Goal: Book appointment/travel/reservation

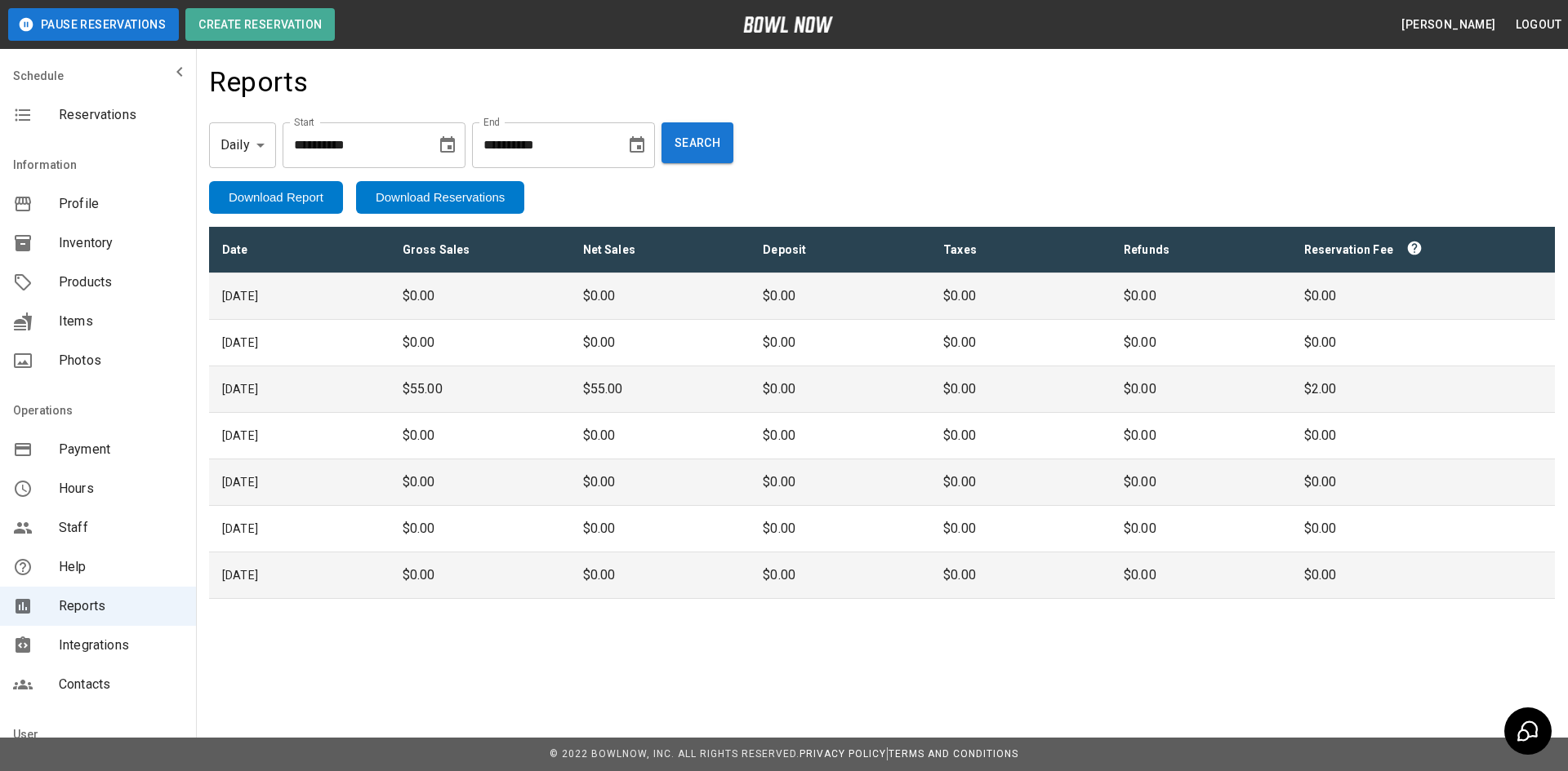
click at [71, 118] on span "Reservations" at bounding box center [120, 115] width 124 height 20
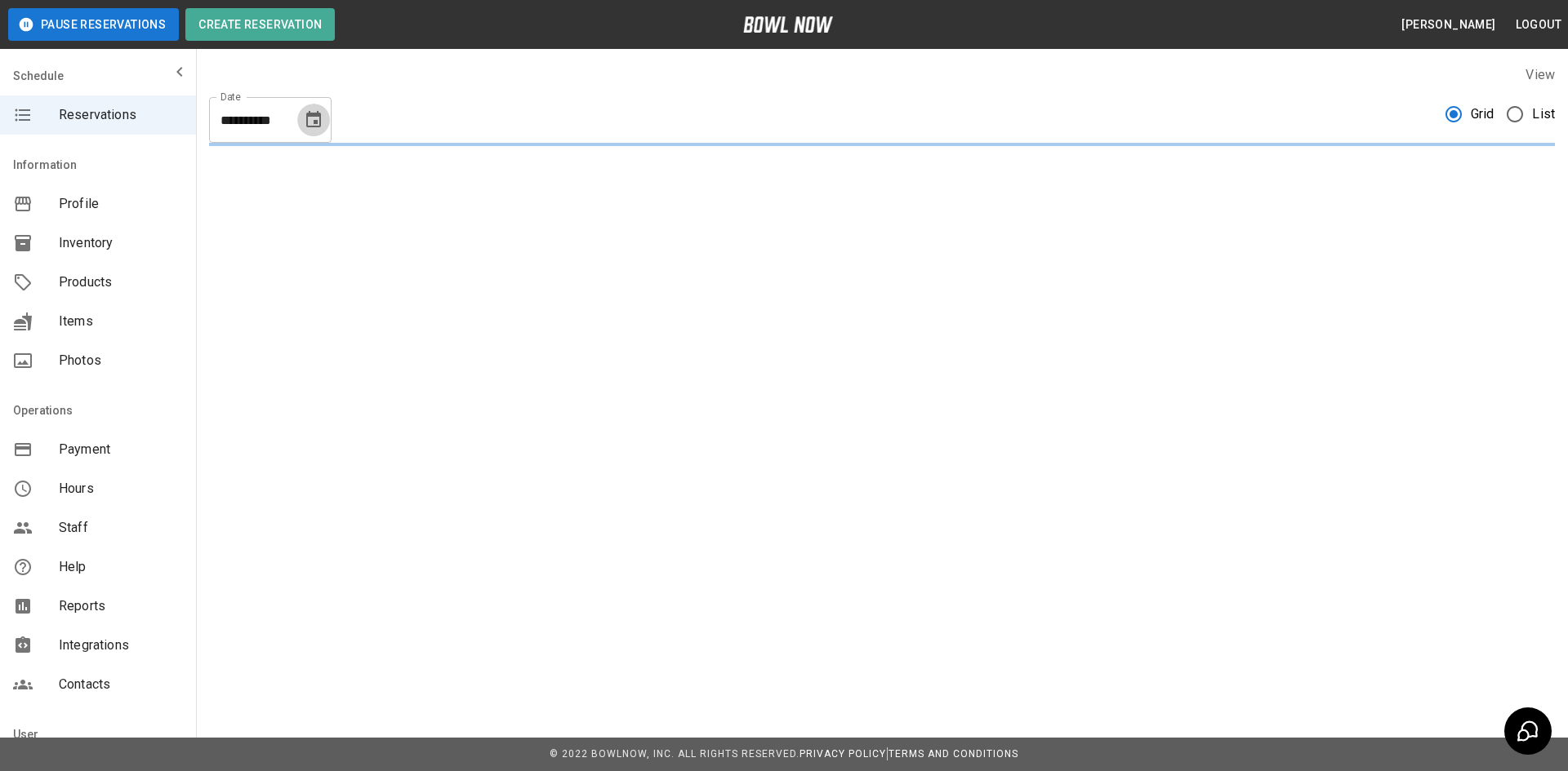
click at [307, 126] on icon "Choose date, selected date is Aug 14, 2025" at bounding box center [314, 119] width 14 height 16
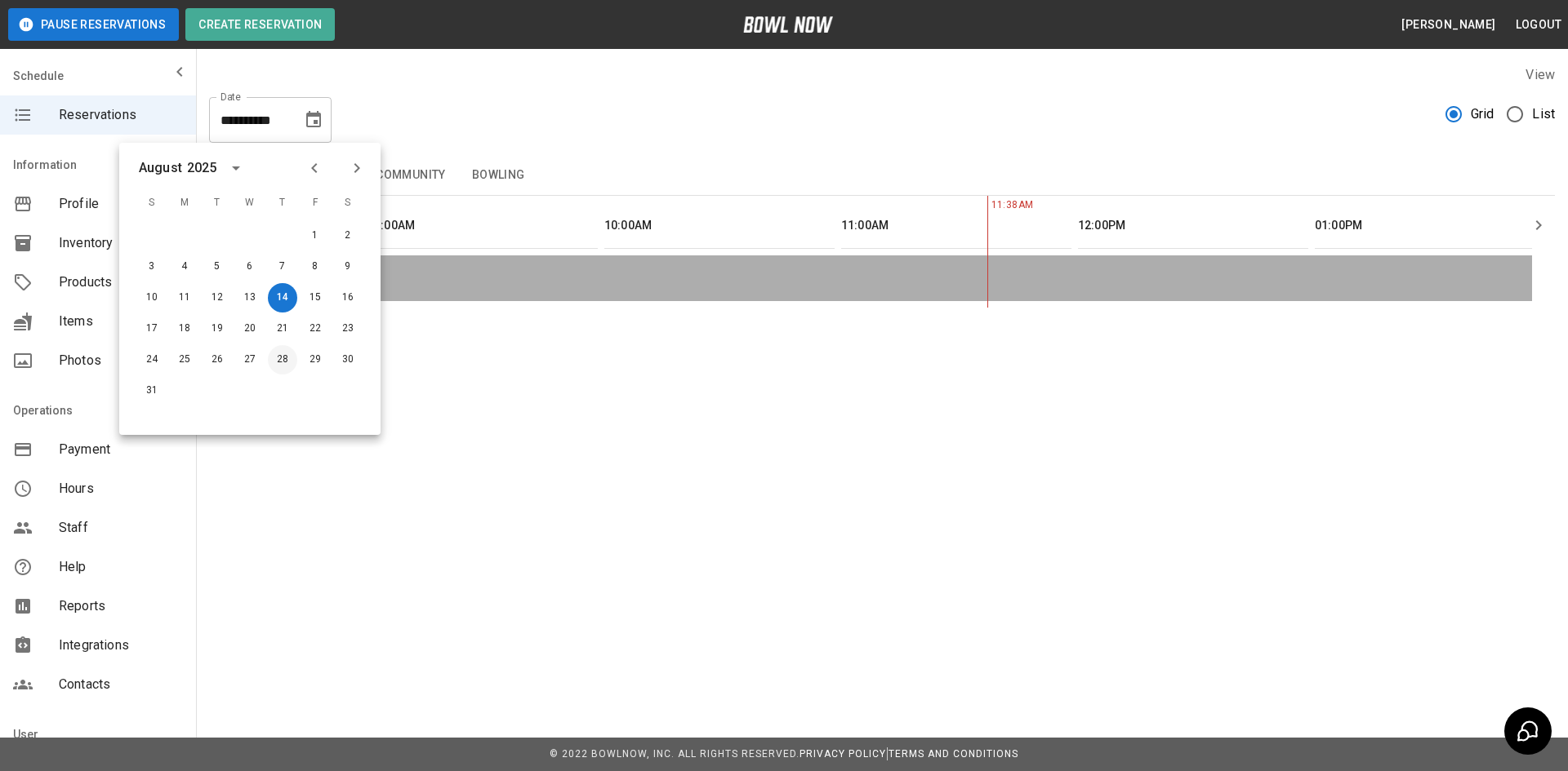
scroll to position [0, 474]
click at [345, 359] on button "30" at bounding box center [347, 360] width 30 height 30
type input "**********"
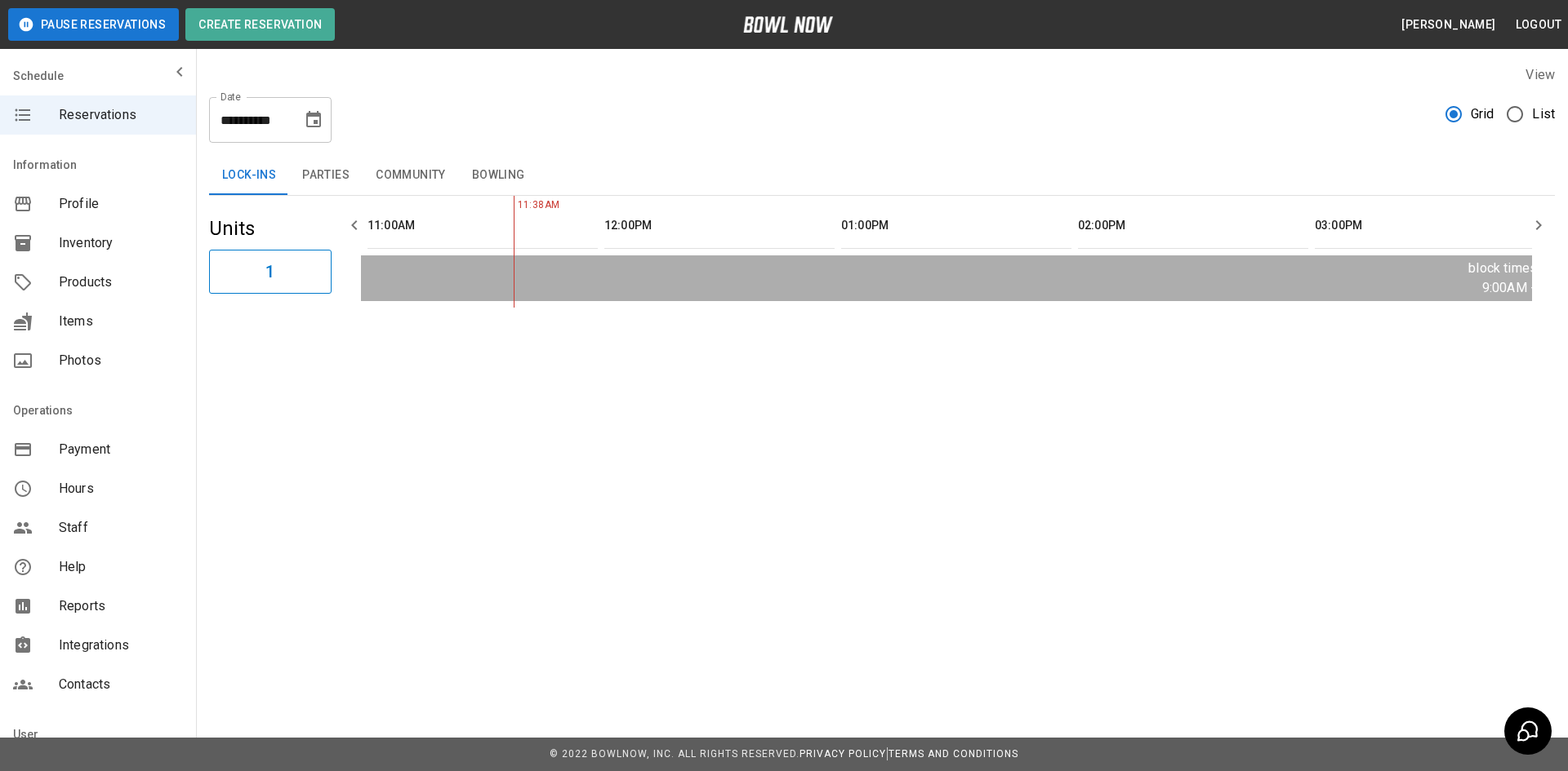
click at [344, 174] on button "Parties" at bounding box center [326, 174] width 73 height 39
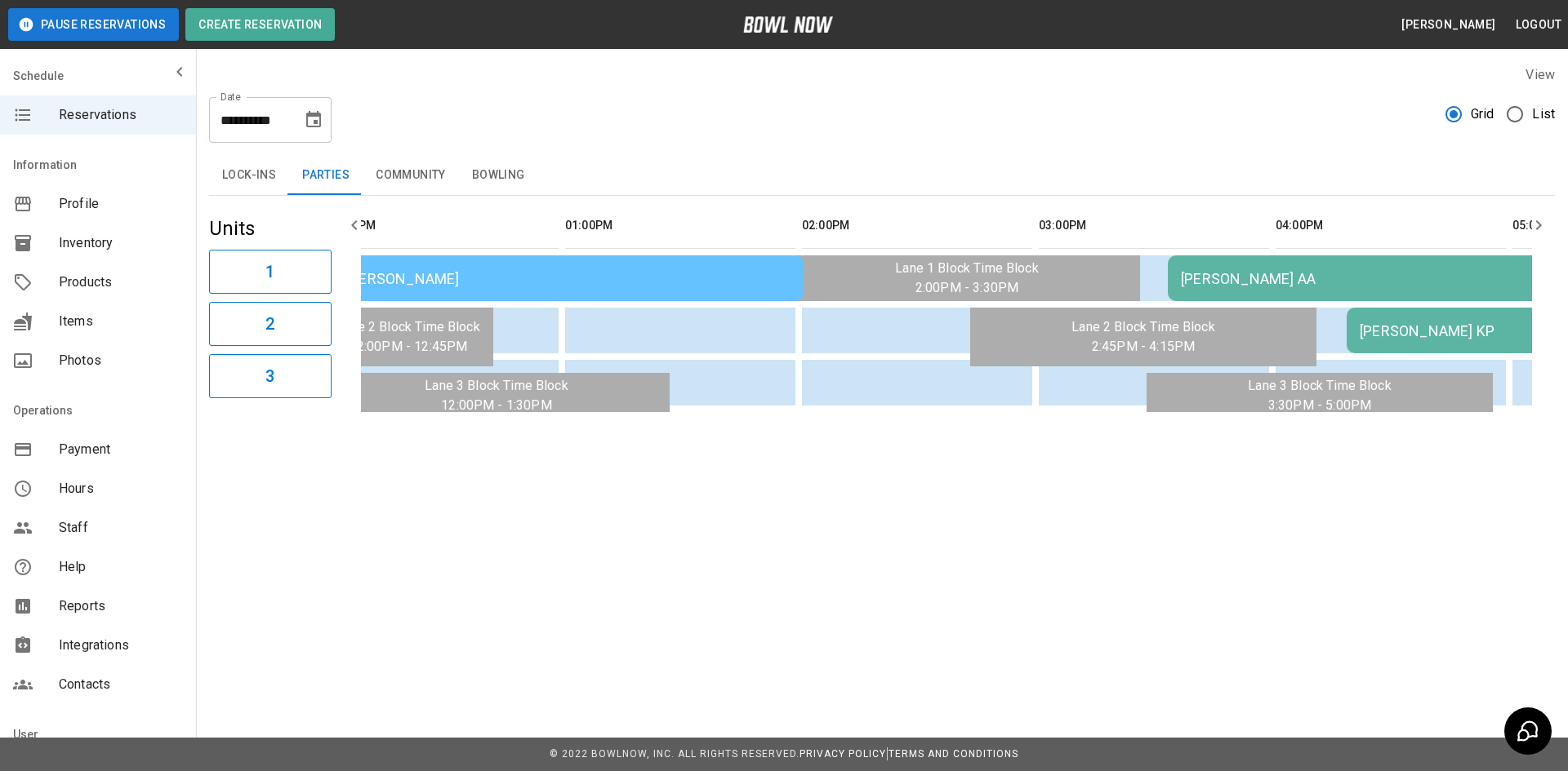
scroll to position [0, 666]
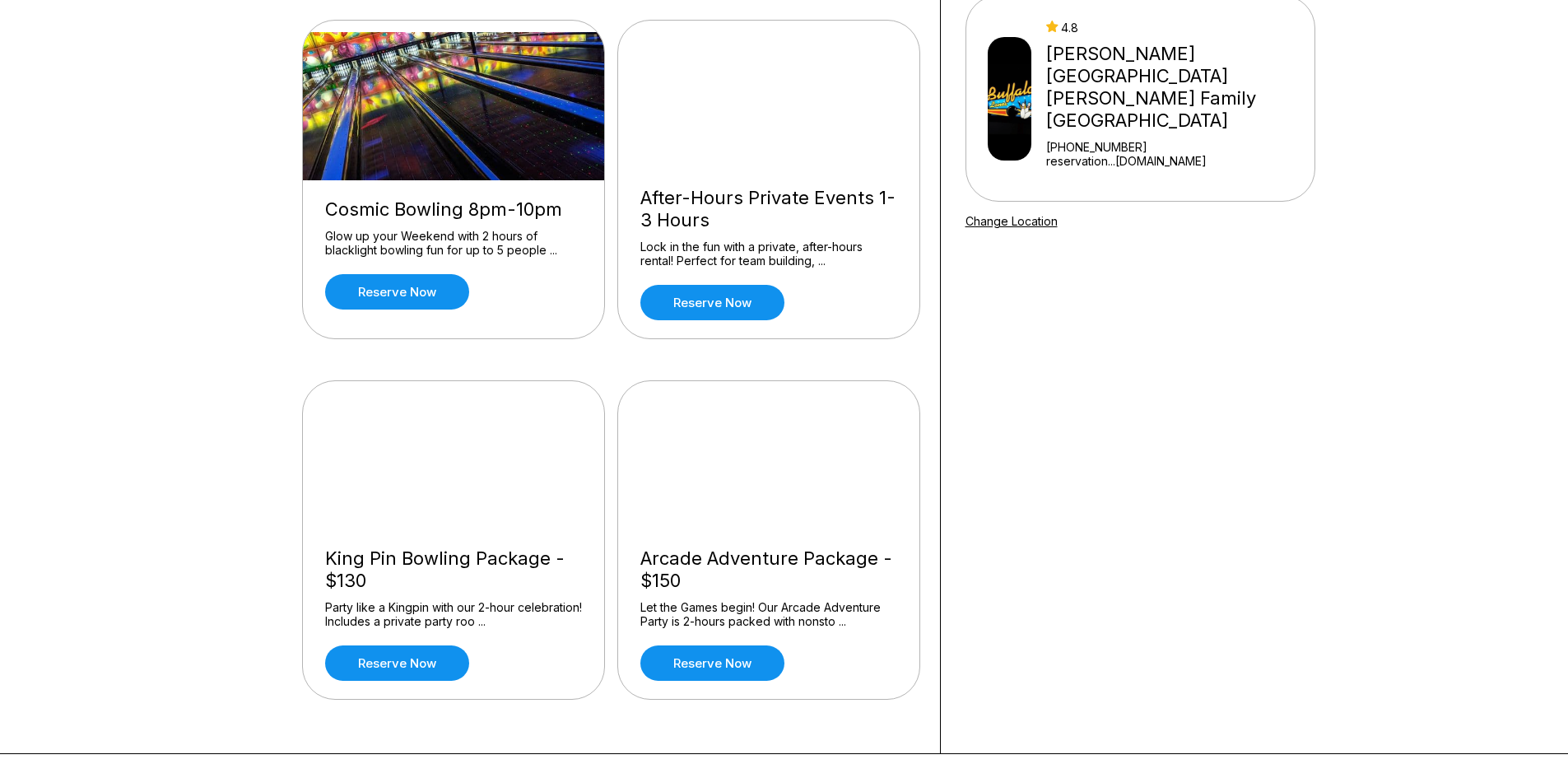
scroll to position [165, 0]
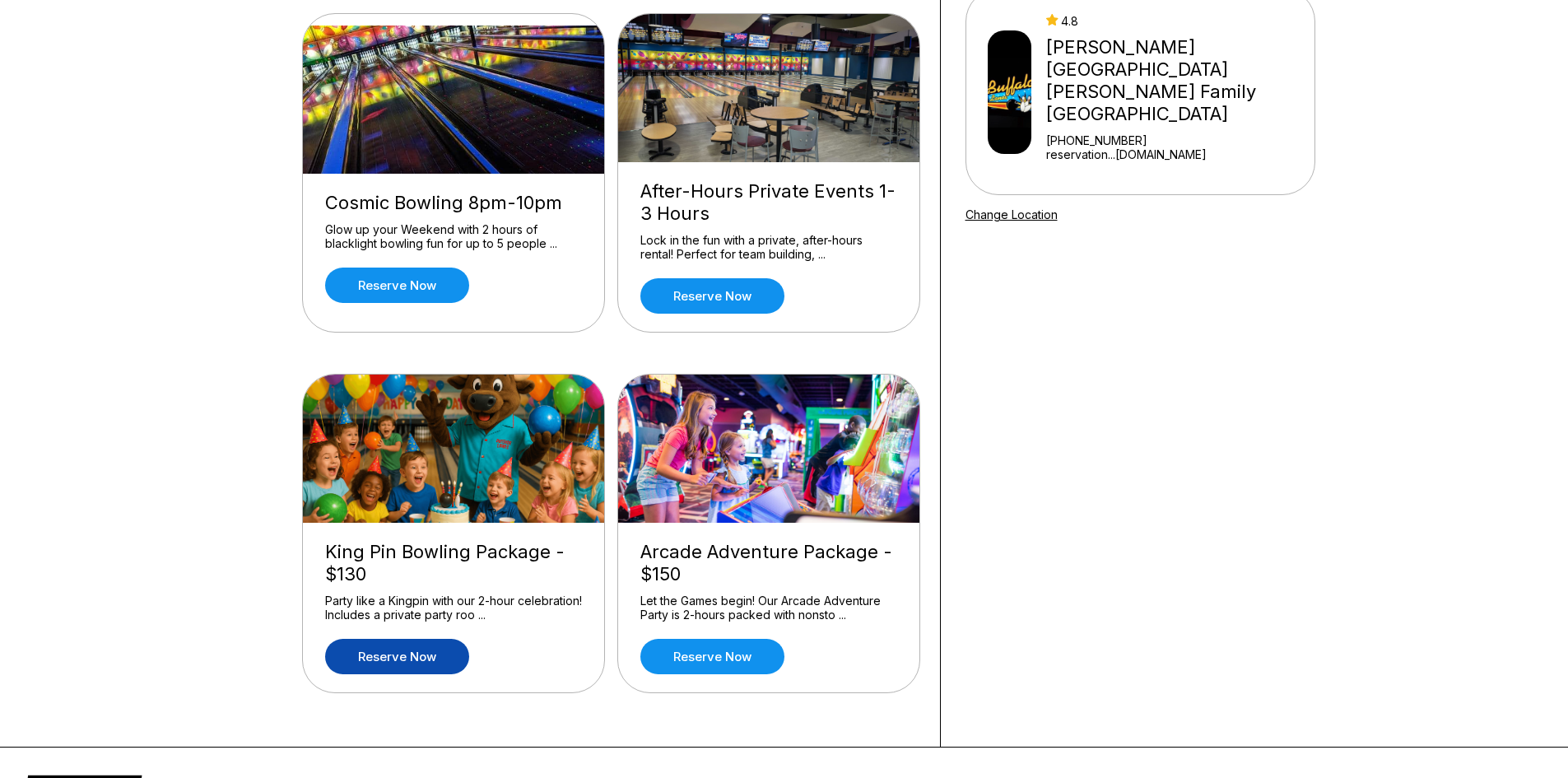
click at [411, 668] on link "Reserve now" at bounding box center [397, 657] width 144 height 36
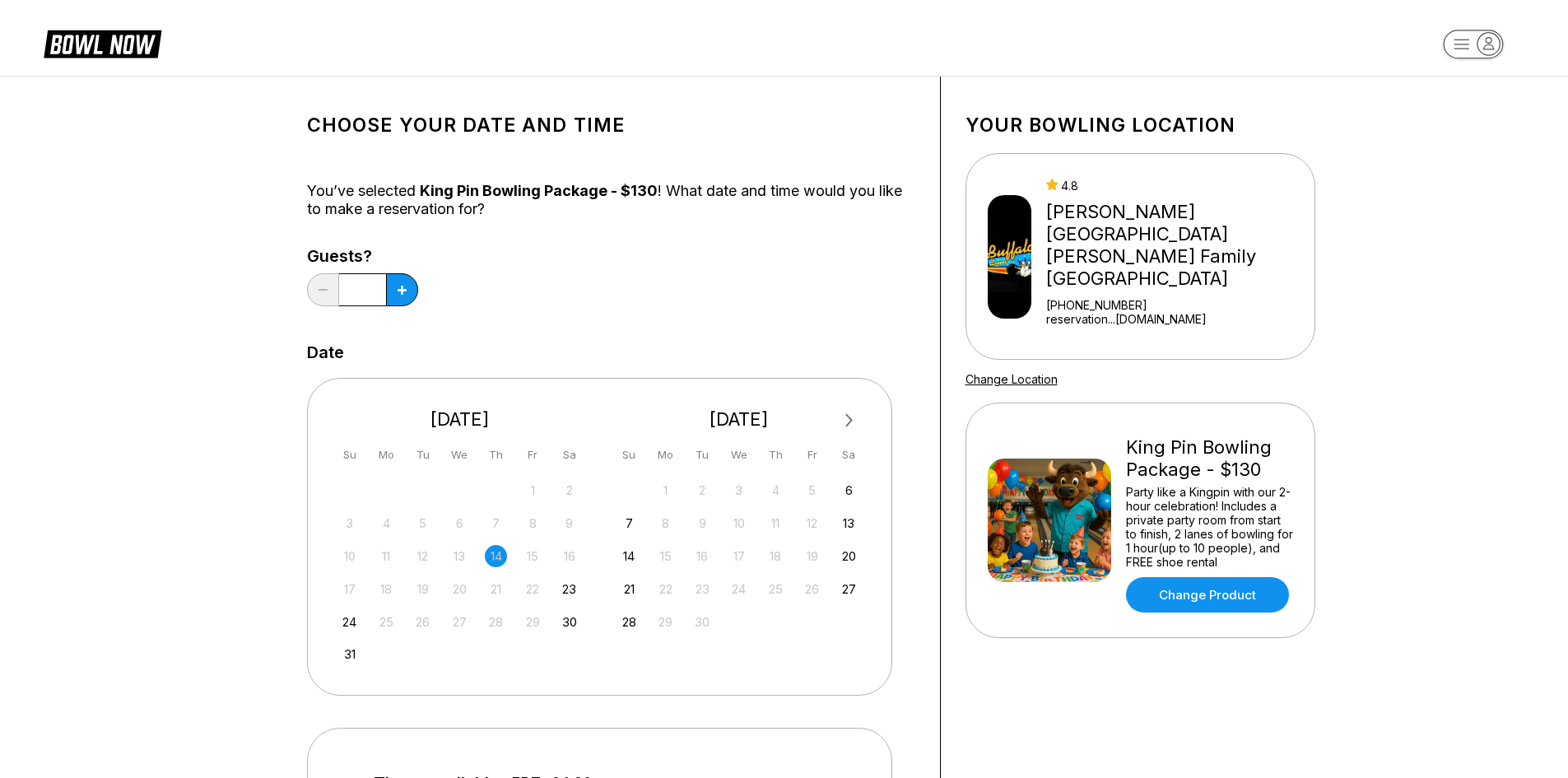
scroll to position [329, 0]
